Goal: Task Accomplishment & Management: Complete application form

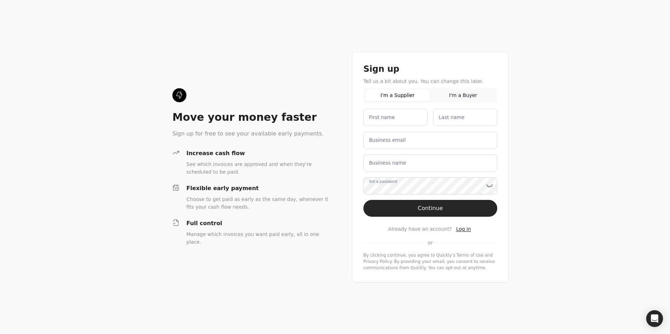
click at [457, 230] on span "Log in" at bounding box center [463, 229] width 15 height 6
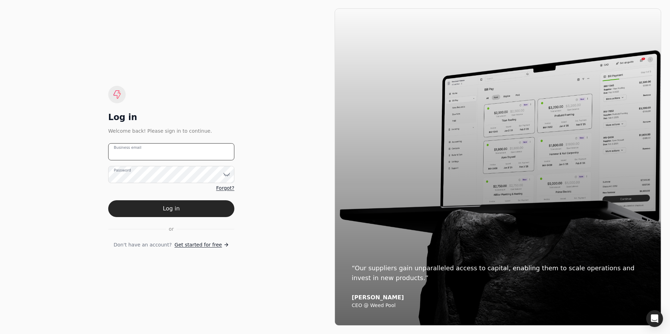
type email "[PERSON_NAME][EMAIL_ADDRESS][DOMAIN_NAME]"
click at [227, 175] on icon at bounding box center [226, 174] width 7 height 7
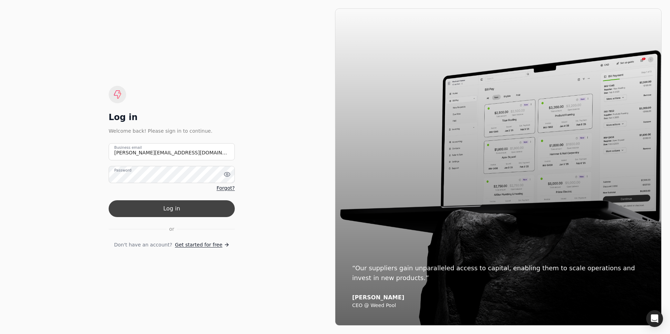
click at [174, 211] on button "Log in" at bounding box center [172, 208] width 126 height 17
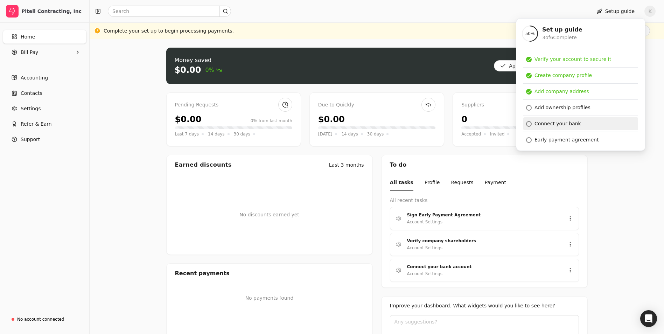
click at [550, 123] on div "Connect your bank" at bounding box center [558, 123] width 47 height 7
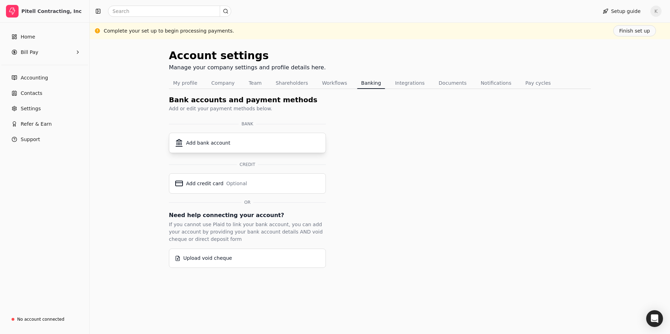
click at [212, 142] on div "Add bank account" at bounding box center [208, 142] width 44 height 7
click at [438, 82] on button "Documents" at bounding box center [452, 82] width 36 height 11
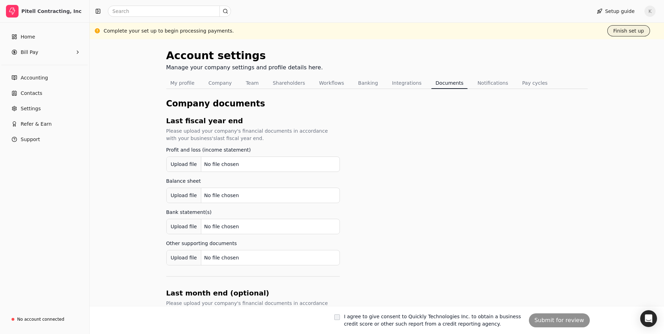
click at [635, 30] on button "Finish set up" at bounding box center [629, 30] width 43 height 11
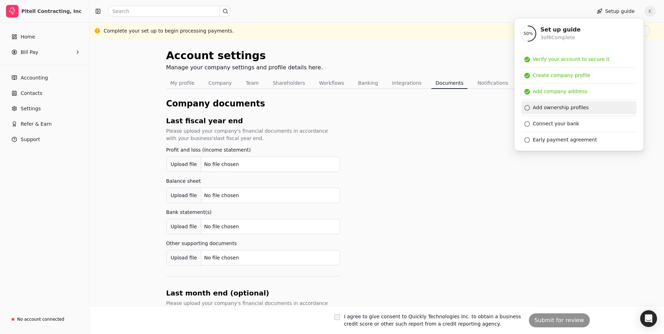
click at [585, 109] on link "Add ownership profiles" at bounding box center [579, 107] width 115 height 13
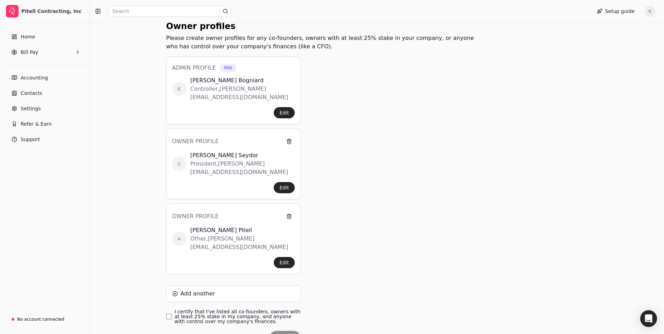
scroll to position [85, 0]
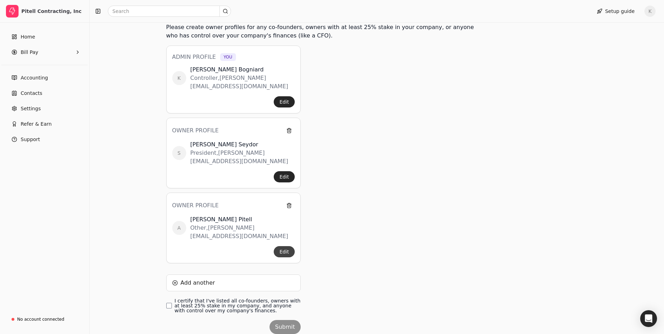
click at [283, 246] on button "Edit" at bounding box center [284, 251] width 21 height 11
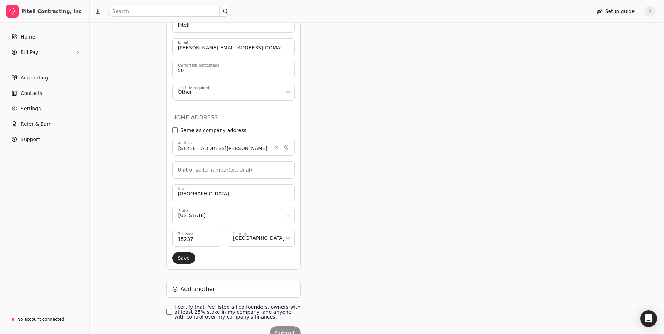
scroll to position [324, 0]
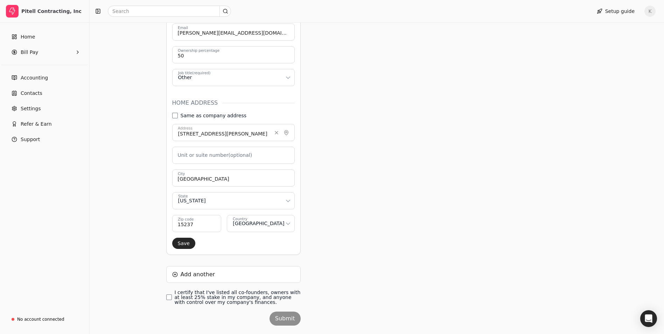
click at [451, 185] on div "Owner profiles Please create owner profiles for any co-founders, owners with at…" at bounding box center [323, 56] width 314 height 572
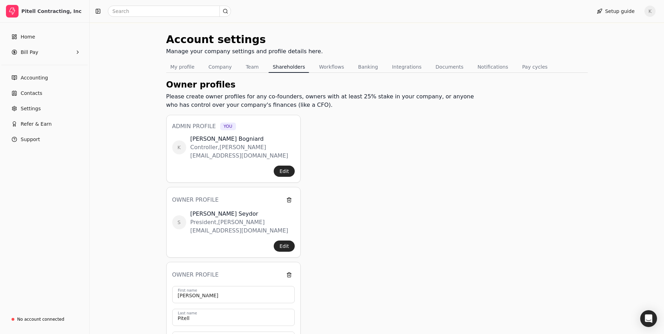
scroll to position [0, 0]
